Goal: Information Seeking & Learning: Find specific fact

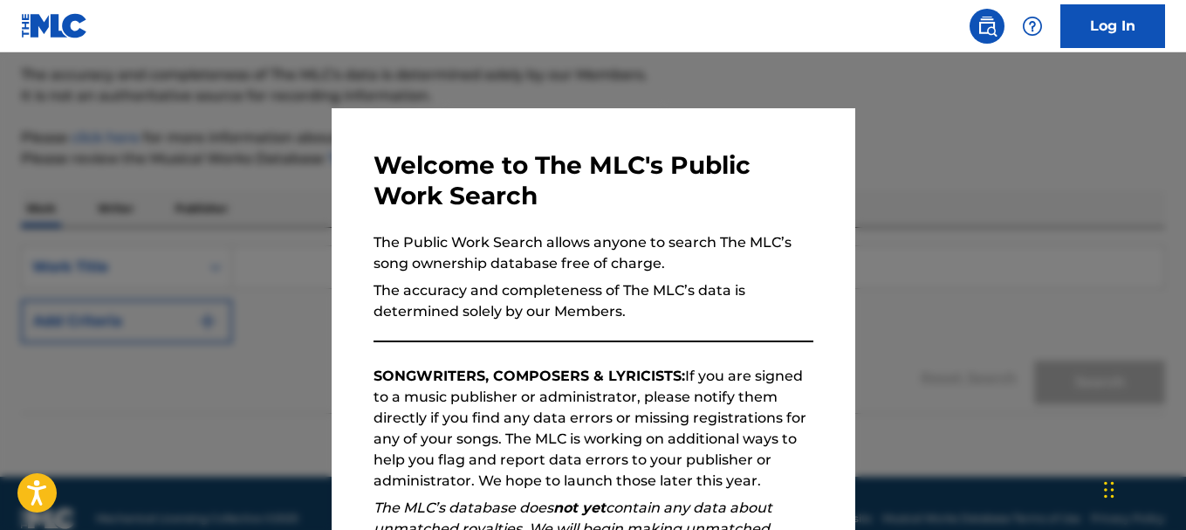
click at [930, 167] on div at bounding box center [593, 317] width 1186 height 530
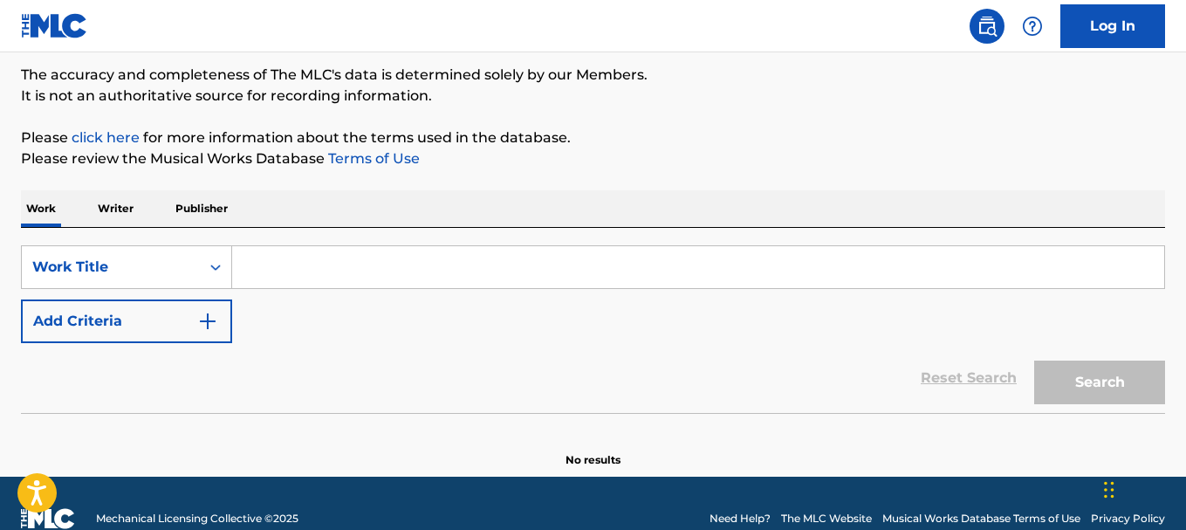
click at [405, 279] on input "Search Form" at bounding box center [698, 267] width 932 height 42
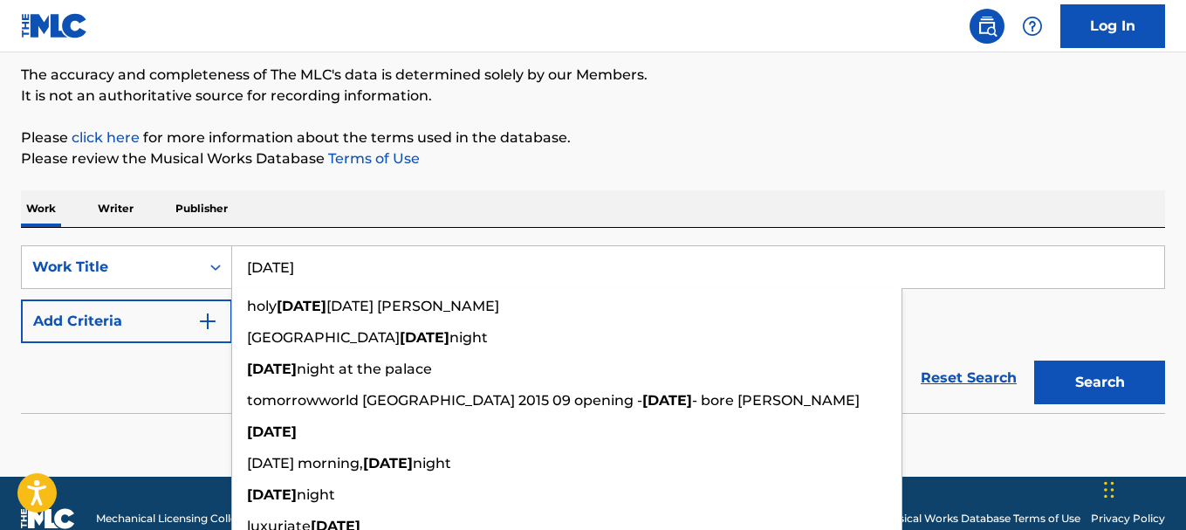
type input "[DATE]"
click at [173, 313] on button "Add Criteria" at bounding box center [126, 321] width 211 height 44
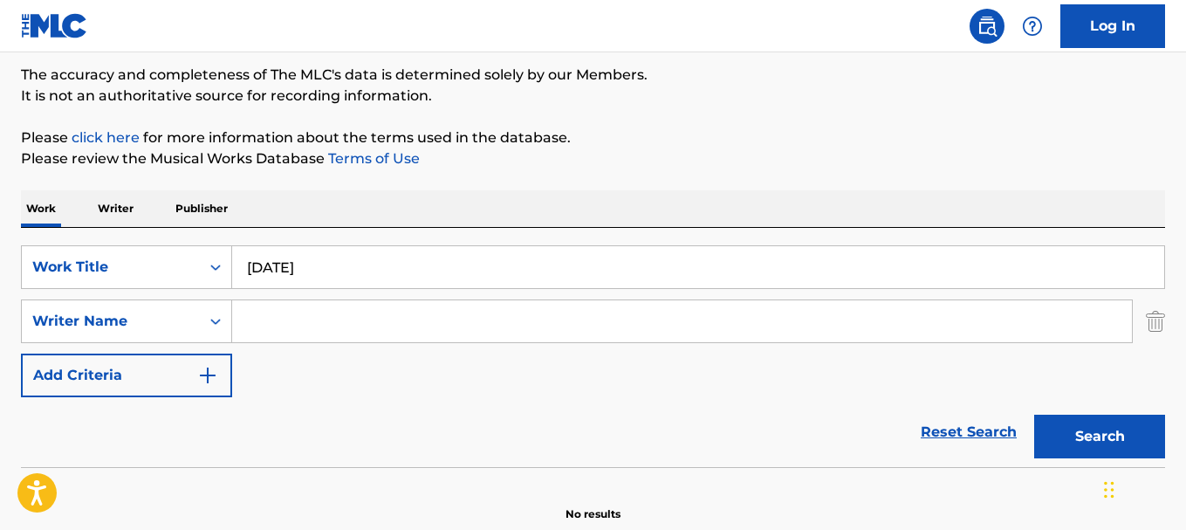
click at [288, 325] on input "Search Form" at bounding box center [681, 321] width 899 height 42
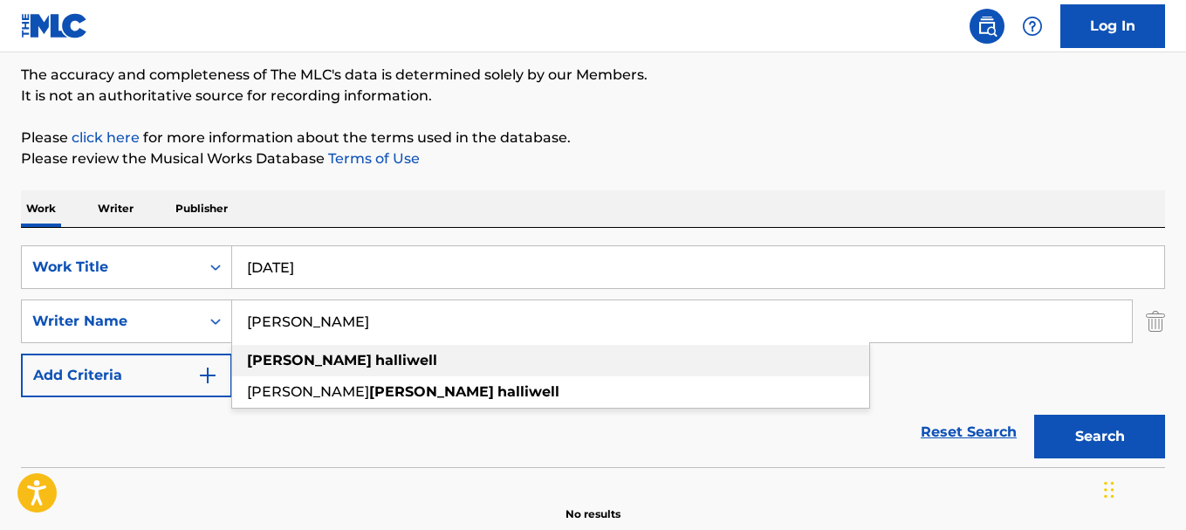
type input "[PERSON_NAME]"
click at [375, 361] on strong "halliwell" at bounding box center [406, 360] width 62 height 17
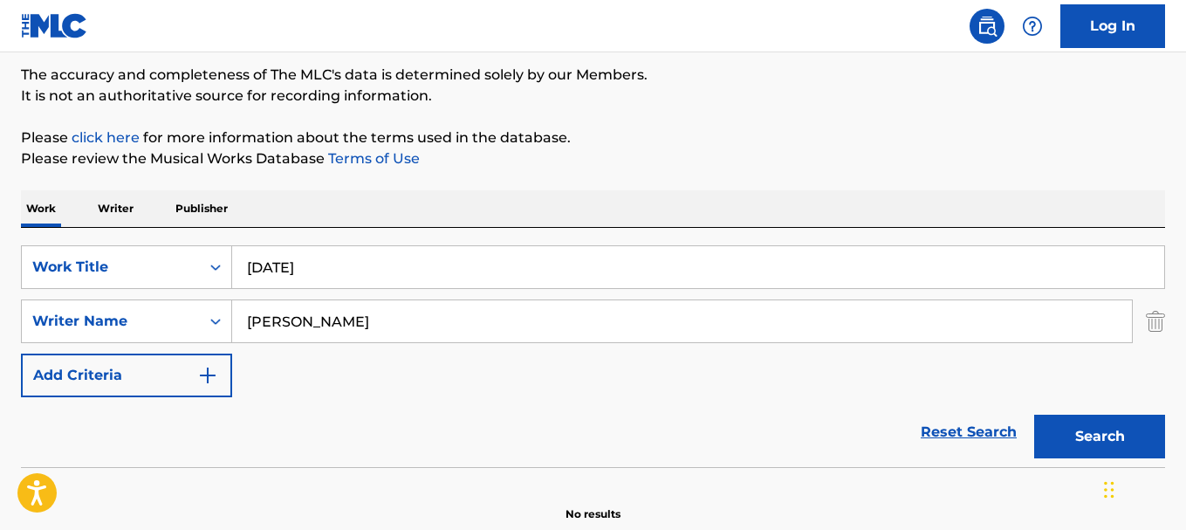
click at [1060, 438] on button "Search" at bounding box center [1099, 436] width 131 height 44
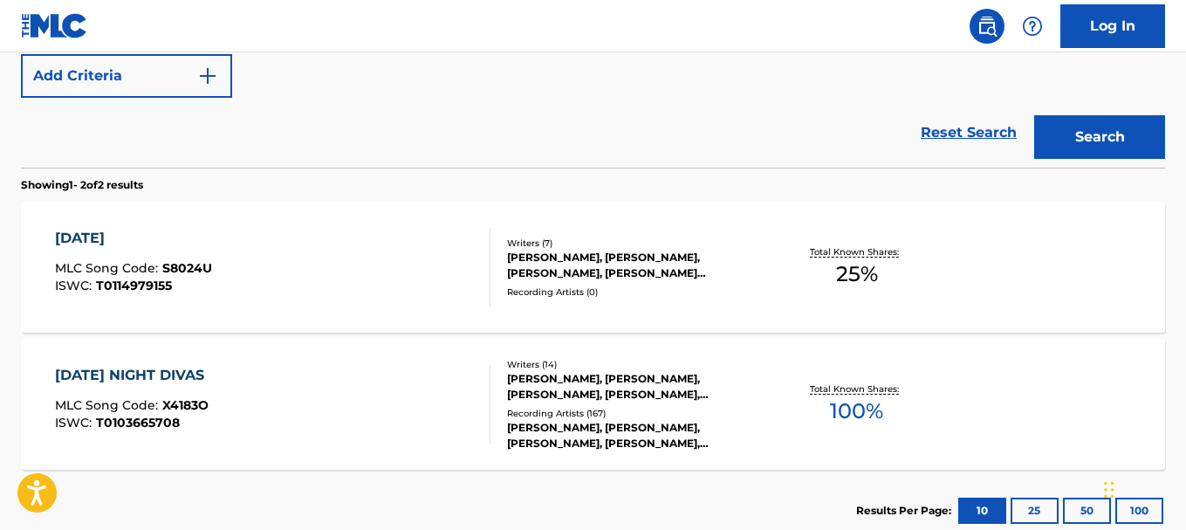
scroll to position [446, 0]
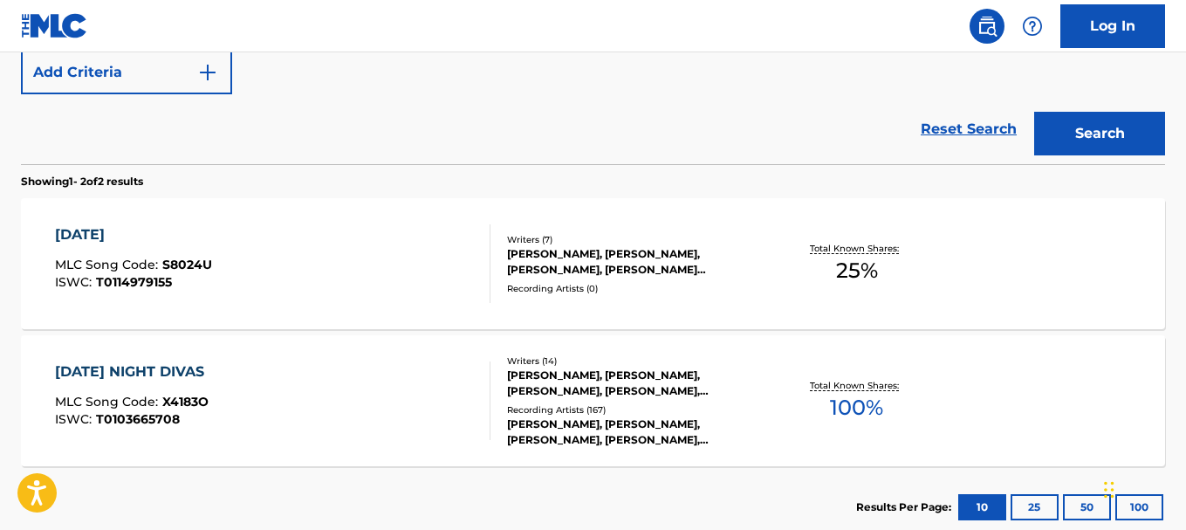
click at [676, 270] on div "[PERSON_NAME], [PERSON_NAME], [PERSON_NAME], [PERSON_NAME] [PERSON_NAME], [PERS…" at bounding box center [634, 261] width 255 height 31
